Goal: Find specific page/section: Find specific page/section

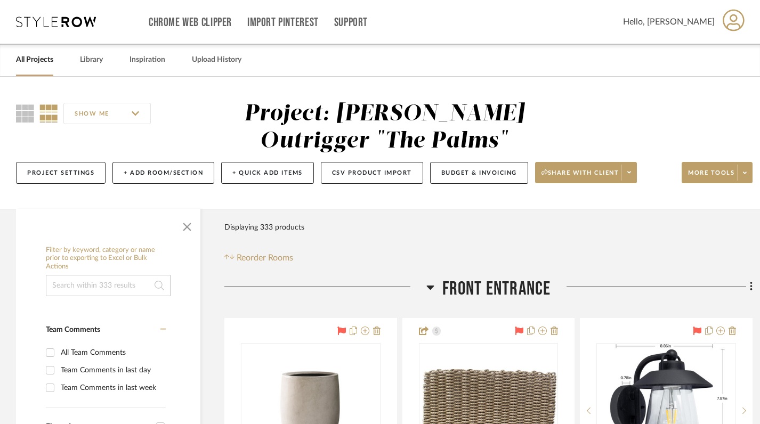
click at [27, 61] on link "All Projects" at bounding box center [34, 60] width 37 height 14
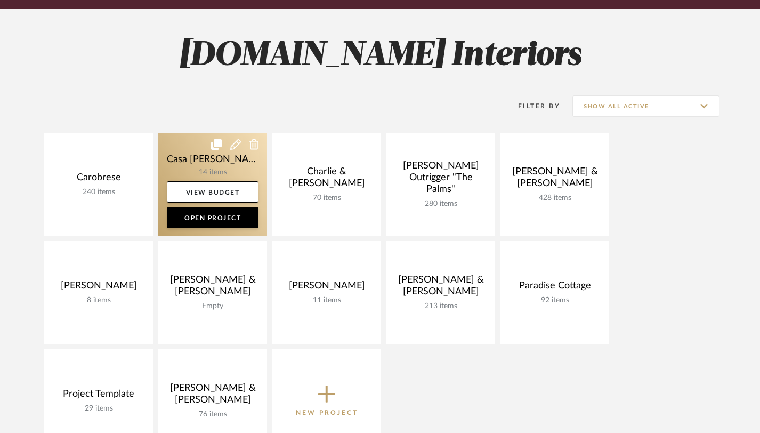
scroll to position [239, 0]
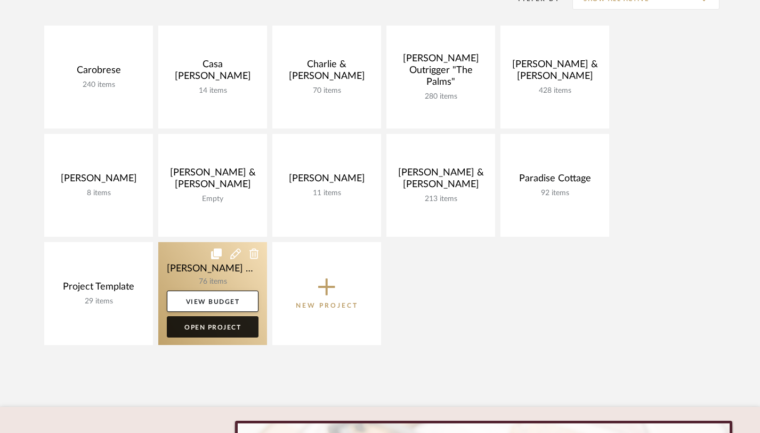
click at [214, 333] on link "Open Project" at bounding box center [213, 326] width 92 height 21
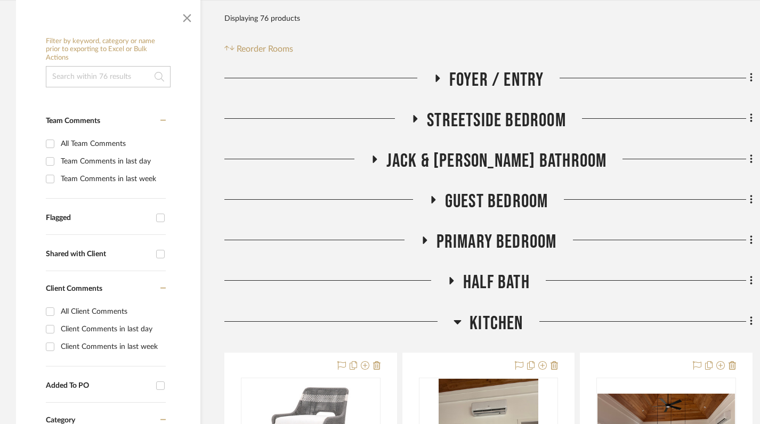
scroll to position [243, 0]
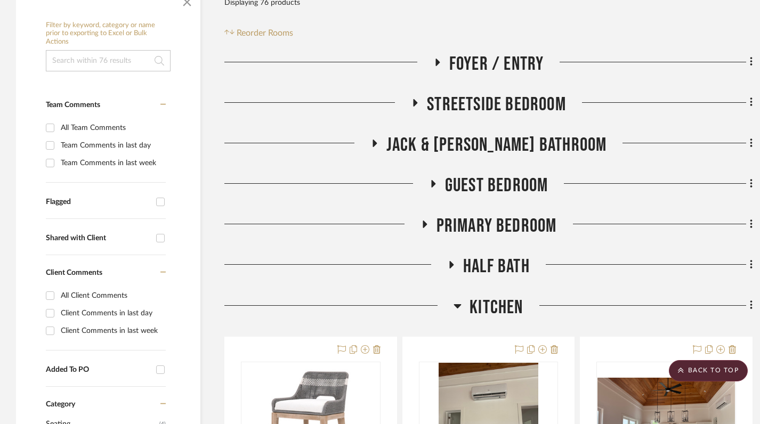
click at [425, 221] on icon at bounding box center [424, 225] width 13 height 8
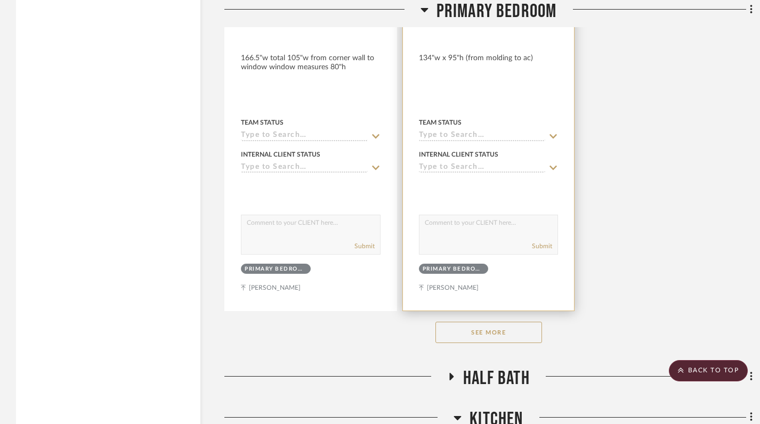
scroll to position [1611, 0]
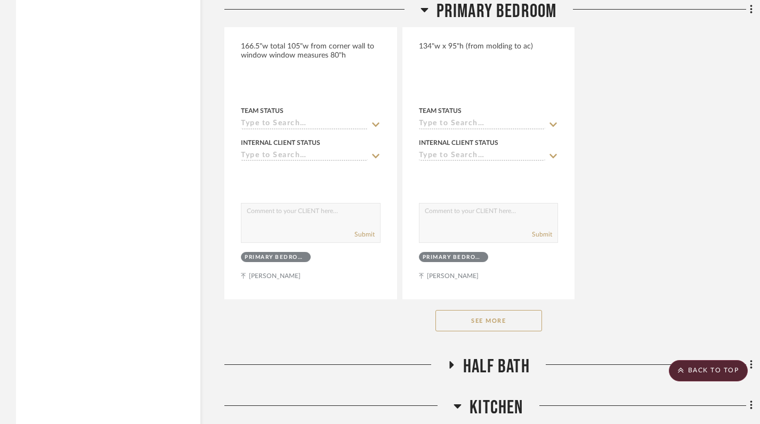
click at [478, 324] on button "See More" at bounding box center [488, 320] width 107 height 21
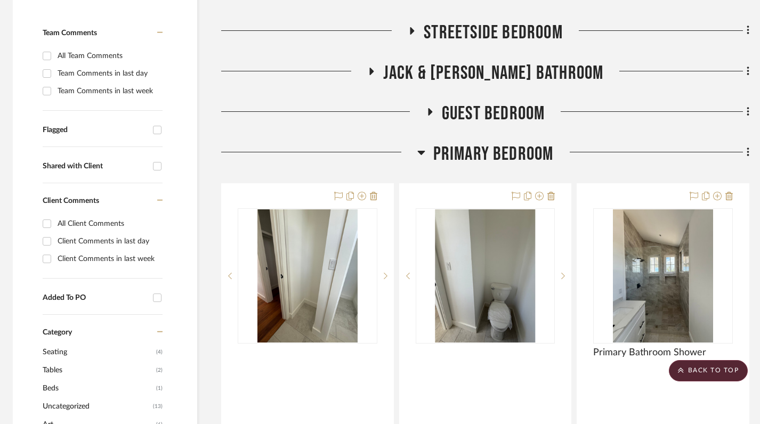
scroll to position [54, 3]
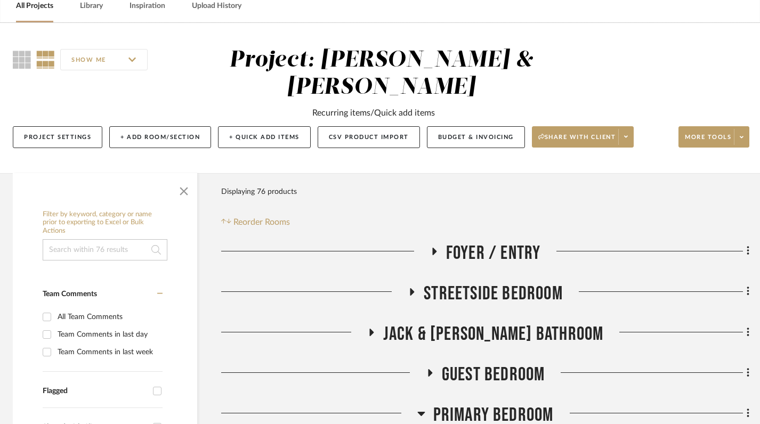
click at [410, 290] on icon at bounding box center [412, 291] width 4 height 7
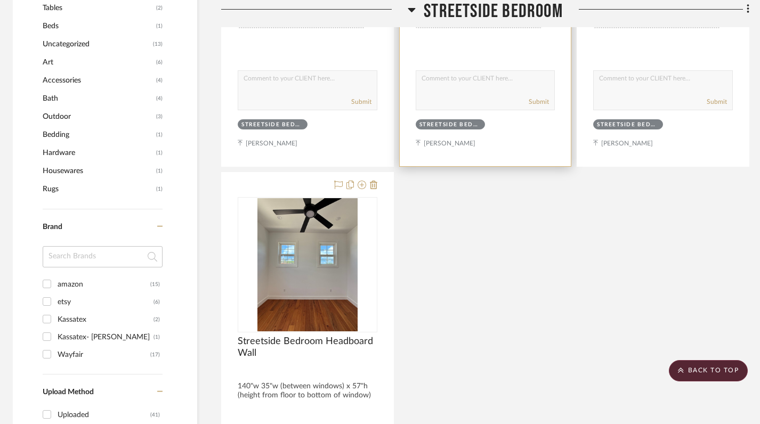
scroll to position [678, 3]
